Goal: Information Seeking & Learning: Learn about a topic

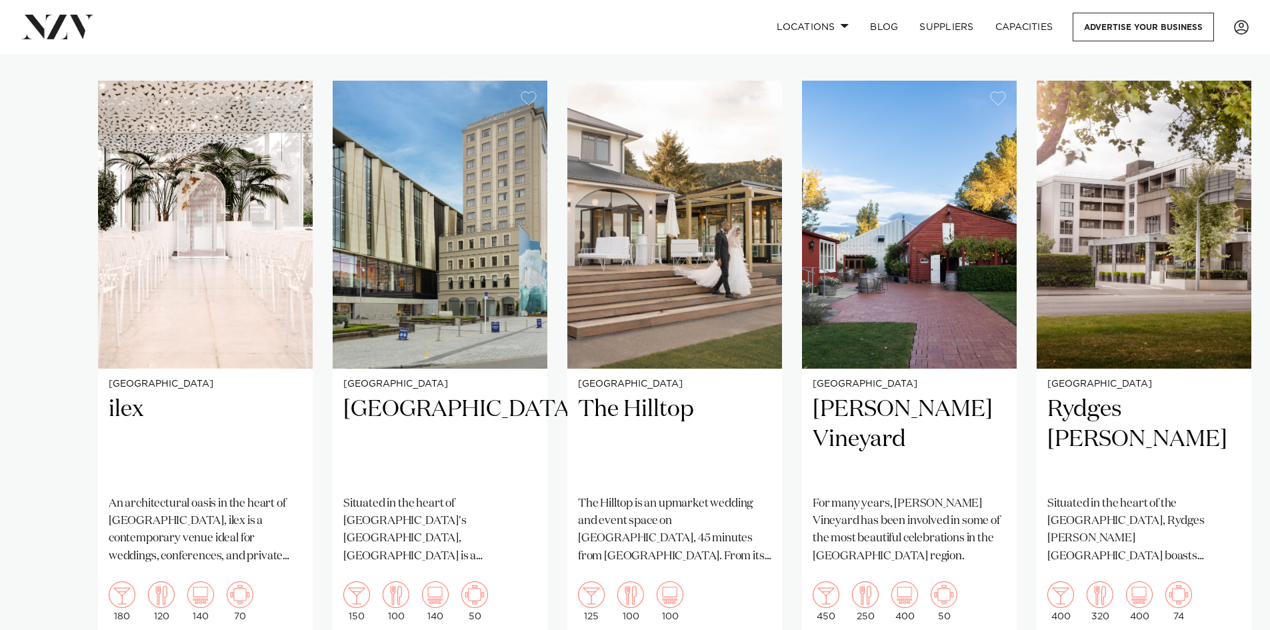
scroll to position [933, 0]
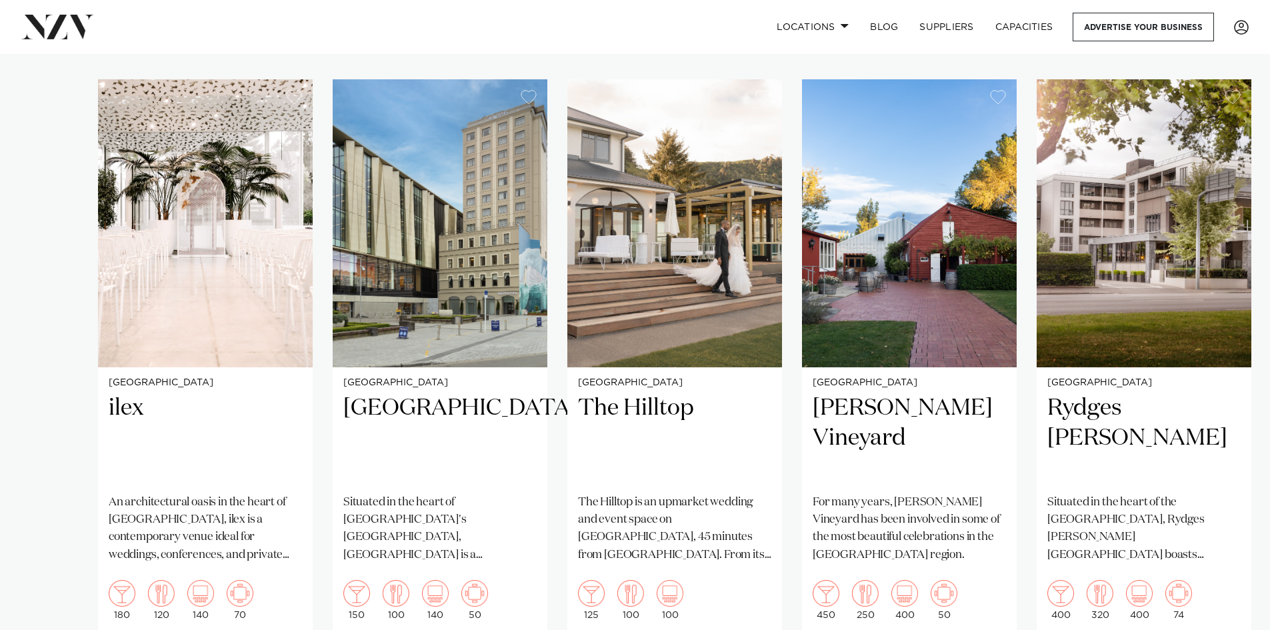
click at [672, 207] on img "3 / 5" at bounding box center [674, 223] width 215 height 288
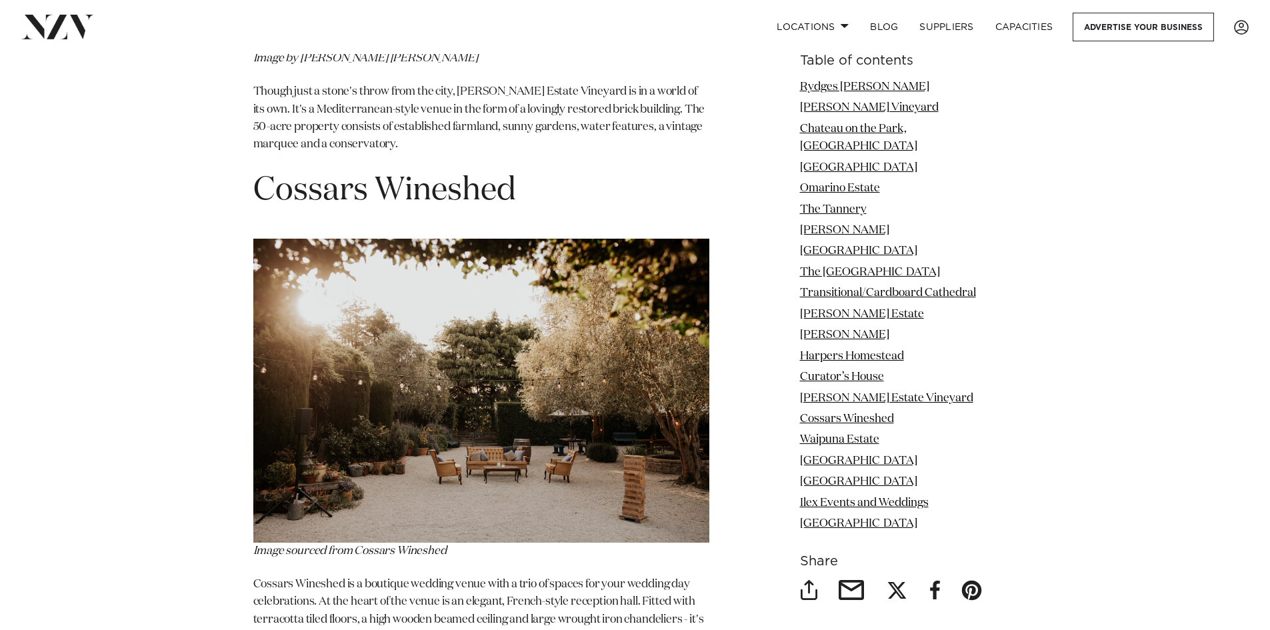
scroll to position [9798, 0]
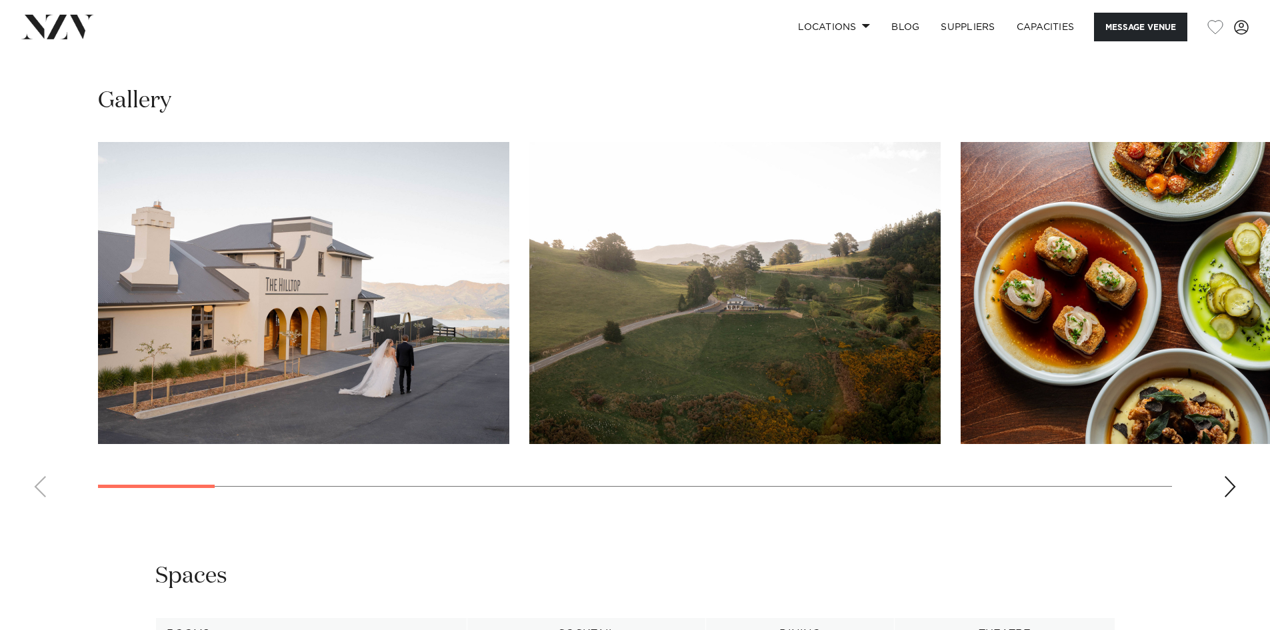
scroll to position [1400, 0]
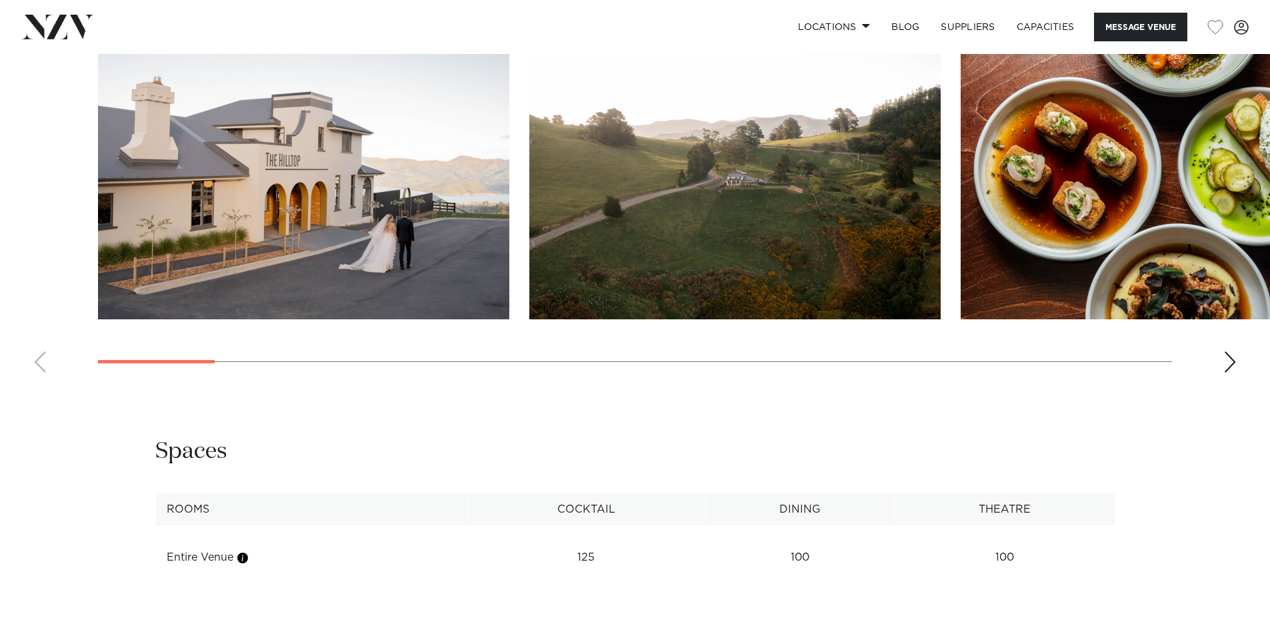
click at [1227, 363] on div "Next slide" at bounding box center [1229, 361] width 13 height 21
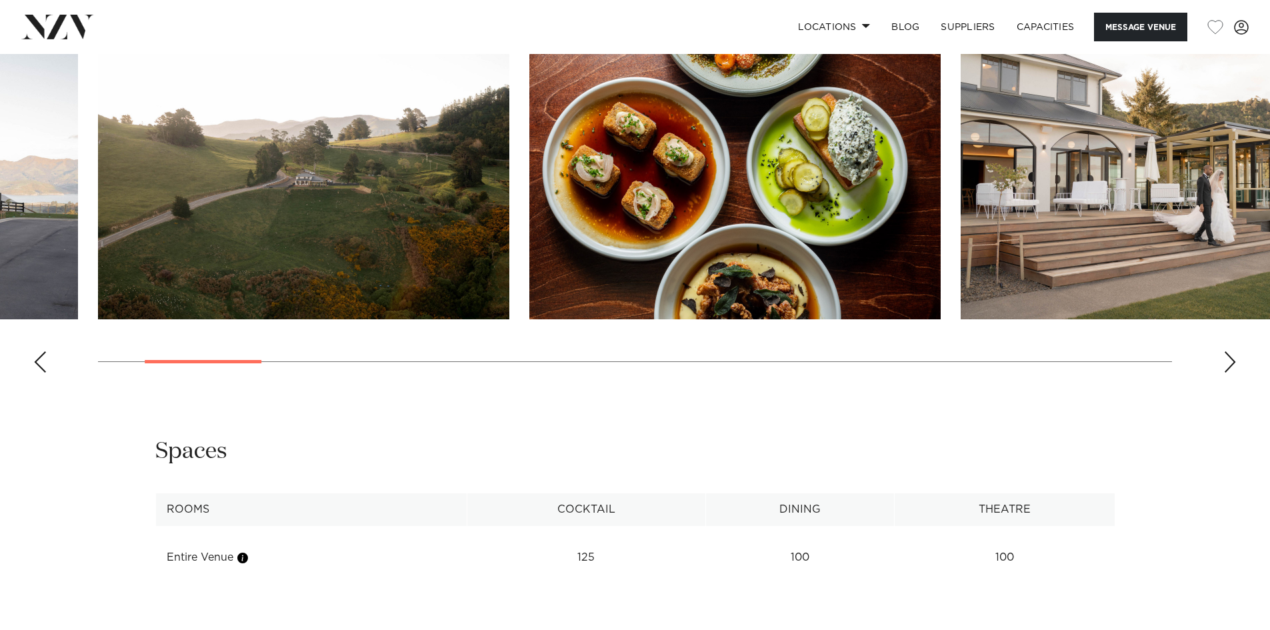
click at [1230, 363] on div "Next slide" at bounding box center [1229, 361] width 13 height 21
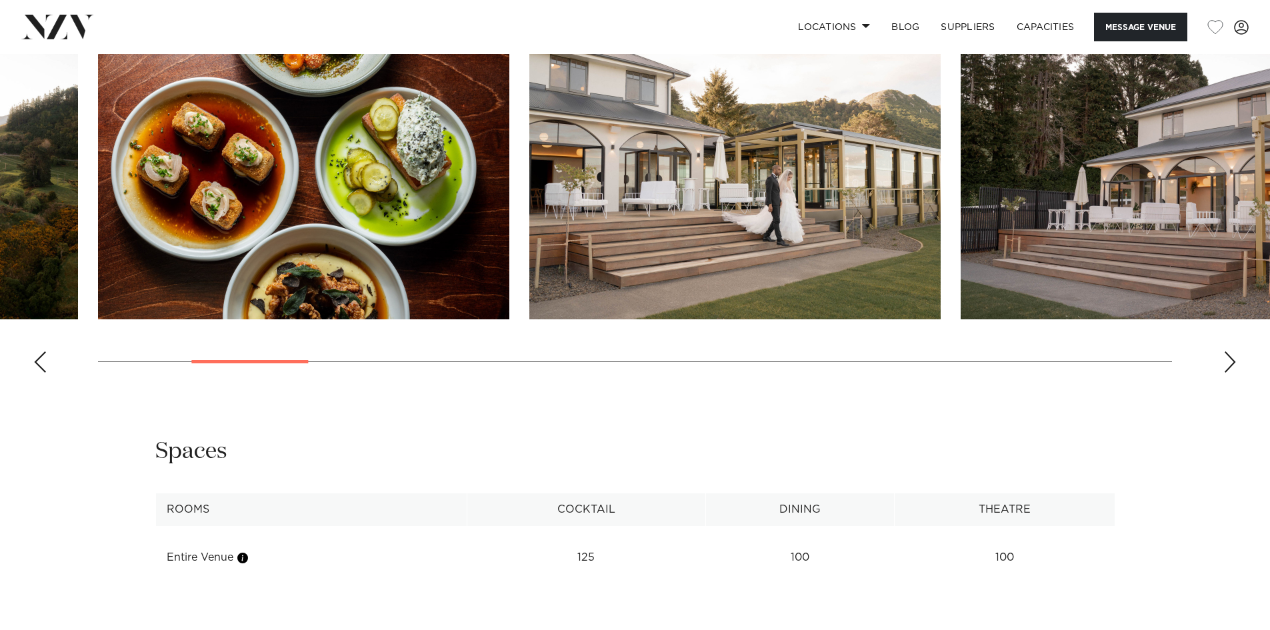
click at [1230, 363] on div "Next slide" at bounding box center [1229, 361] width 13 height 21
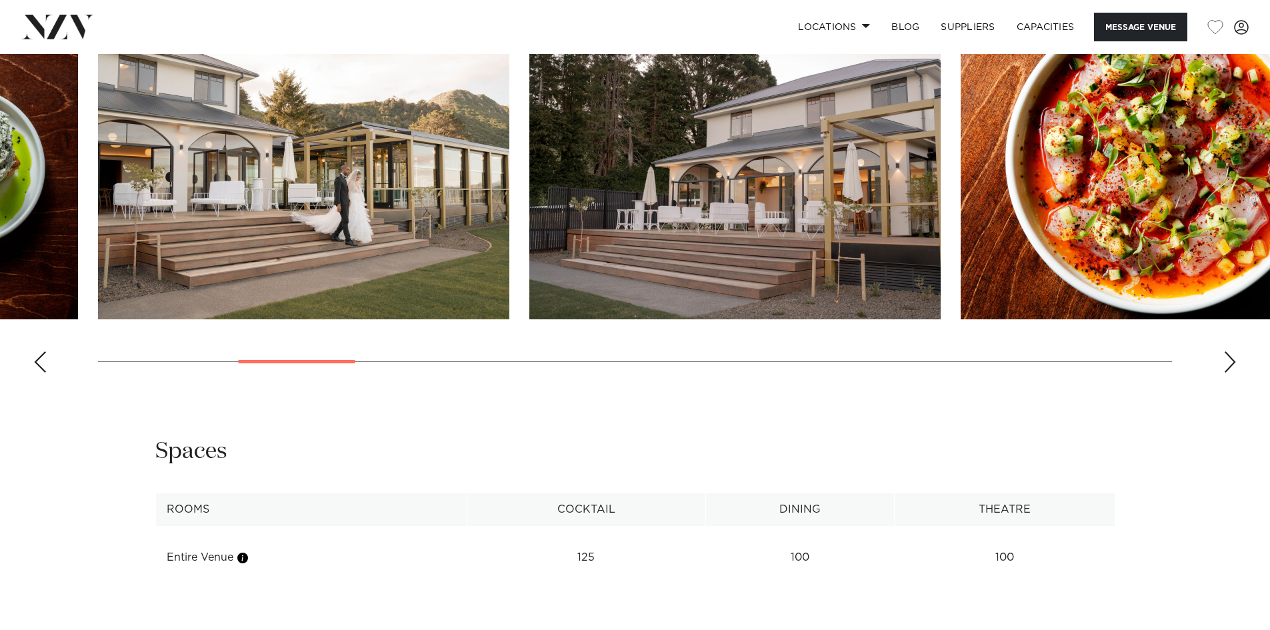
click at [1230, 363] on div "Next slide" at bounding box center [1229, 361] width 13 height 21
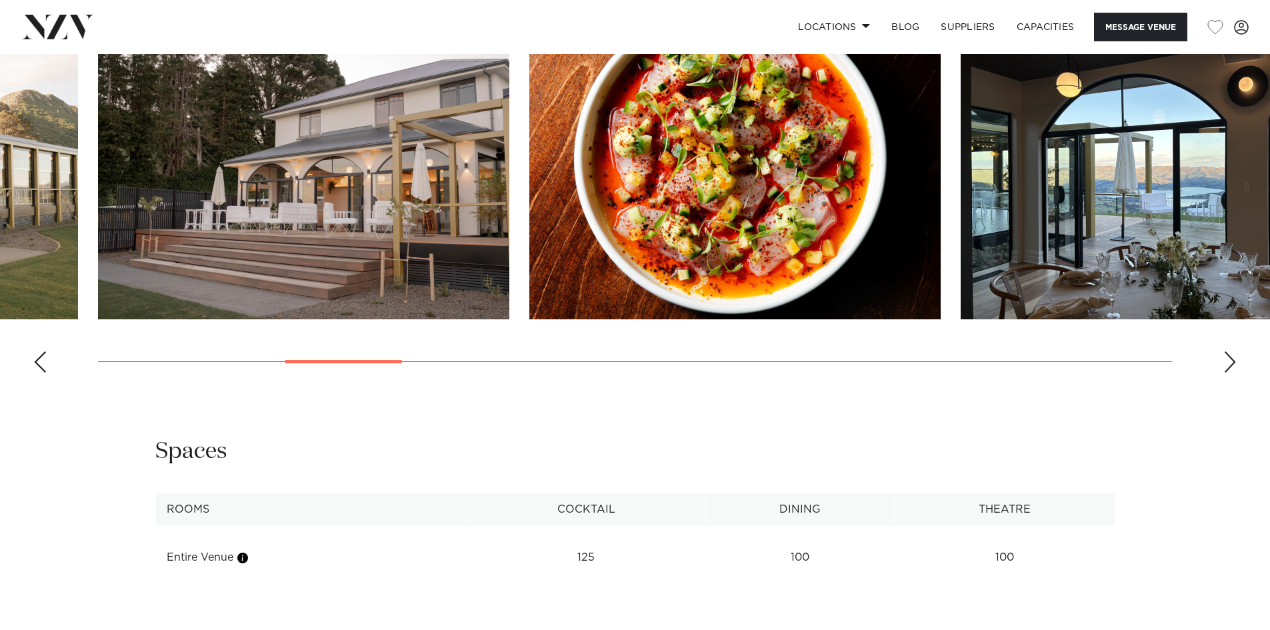
click at [1230, 363] on div "Next slide" at bounding box center [1229, 361] width 13 height 21
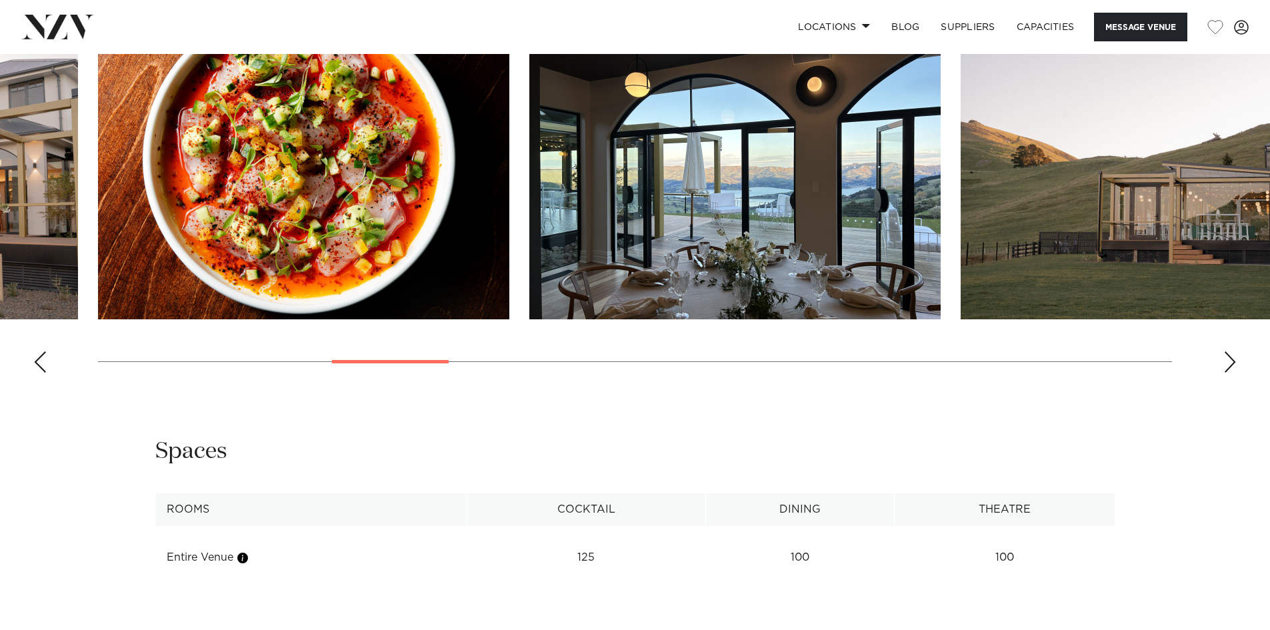
click at [1230, 363] on div "Next slide" at bounding box center [1229, 361] width 13 height 21
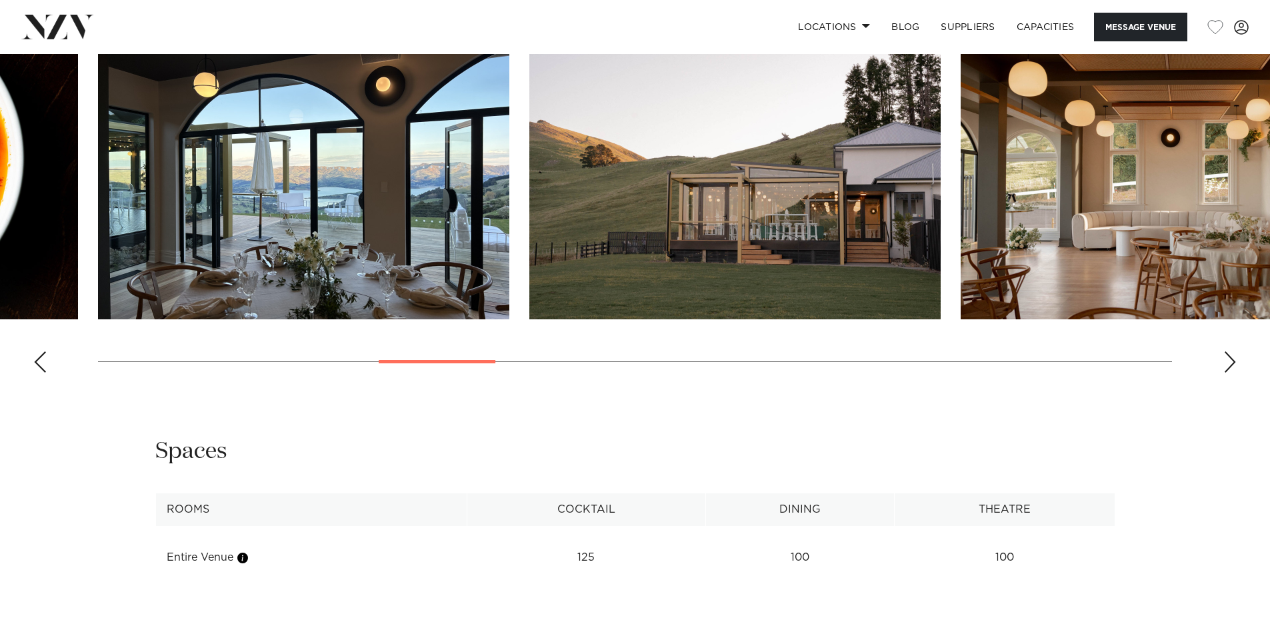
click at [1230, 363] on div "Next slide" at bounding box center [1229, 361] width 13 height 21
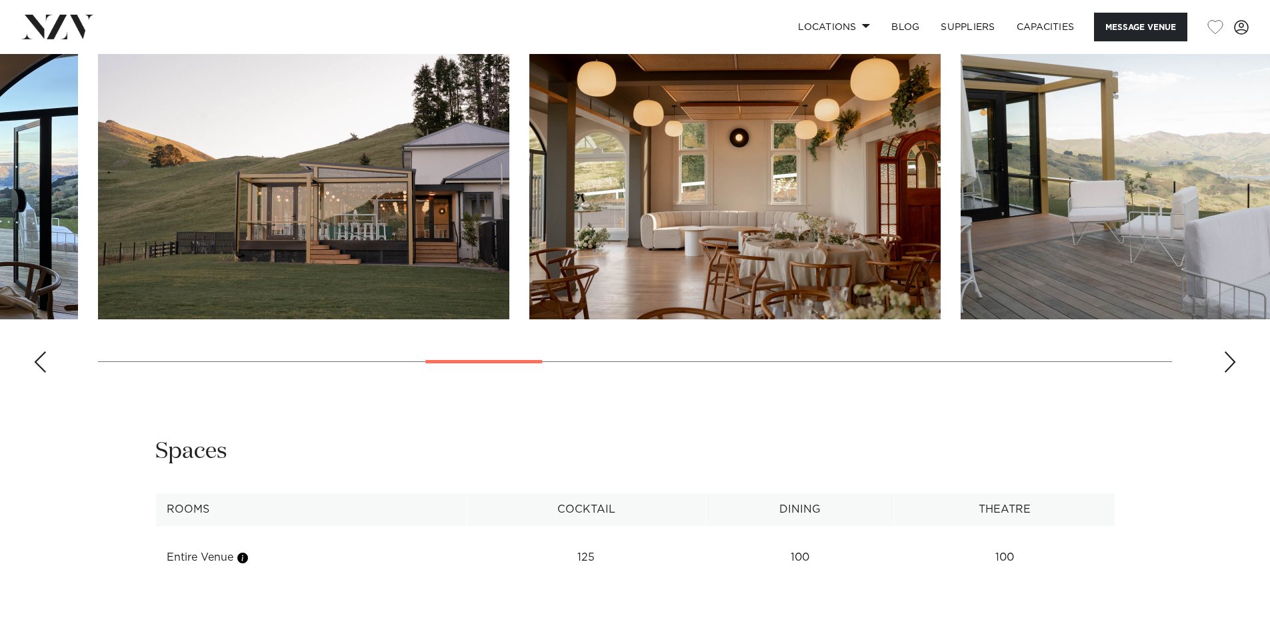
click at [1230, 364] on div "Next slide" at bounding box center [1229, 361] width 13 height 21
